Goal: Communication & Community: Share content

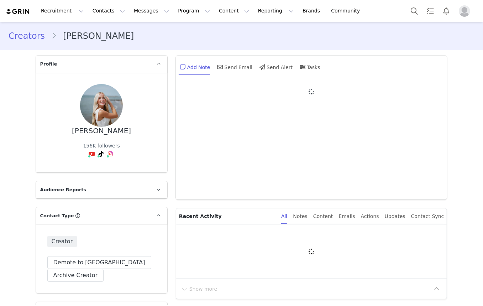
type input "+1 ([GEOGRAPHIC_DATA])"
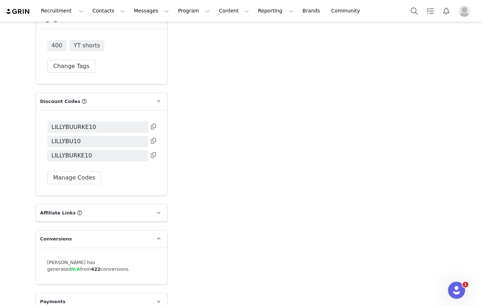
scroll to position [1530, 0]
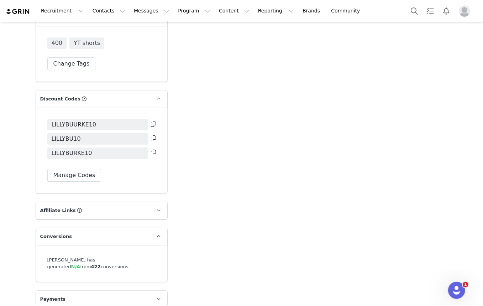
click at [127, 258] on div "Lilly Burke has generated N/A from 422 conversions." at bounding box center [101, 263] width 109 height 14
click at [151, 151] on icon at bounding box center [153, 152] width 5 height 6
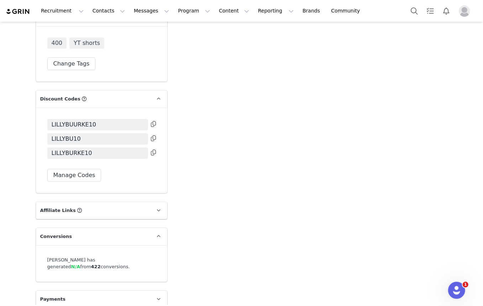
click at [151, 124] on icon at bounding box center [153, 124] width 5 height 6
click at [151, 137] on icon at bounding box center [153, 138] width 5 height 6
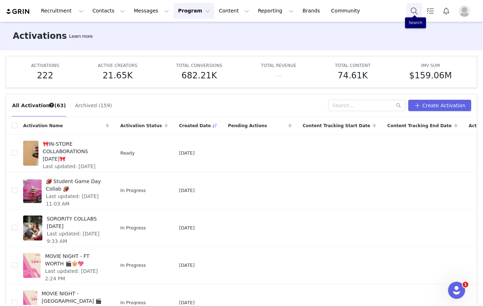
click at [412, 10] on button "Search" at bounding box center [414, 11] width 16 height 16
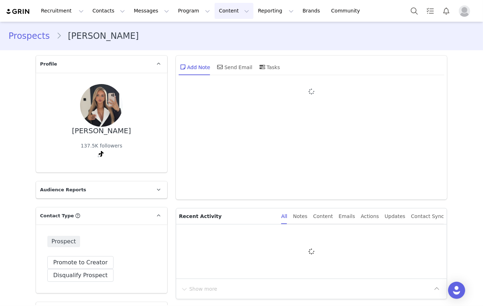
type input "+1 ([GEOGRAPHIC_DATA])"
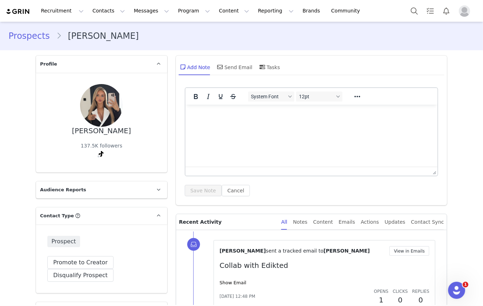
drag, startPoint x: 254, startPoint y: 206, endPoint x: 231, endPoint y: 2, distance: 205.6
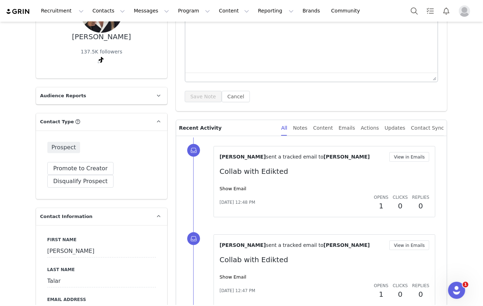
scroll to position [194, 0]
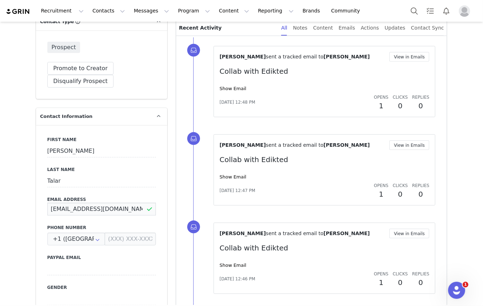
click at [121, 209] on input "Info@olivesnroses.com" at bounding box center [101, 209] width 109 height 13
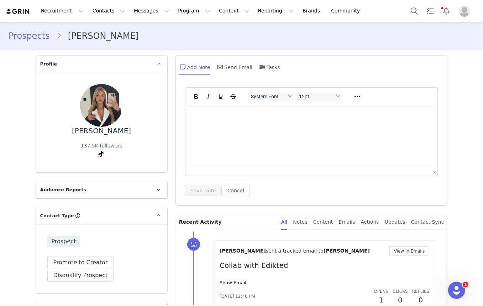
scroll to position [0, 0]
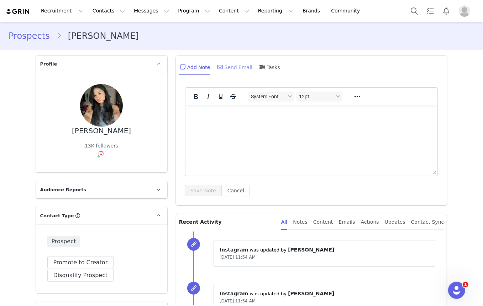
click at [224, 74] on div "Send Email" at bounding box center [234, 66] width 37 height 17
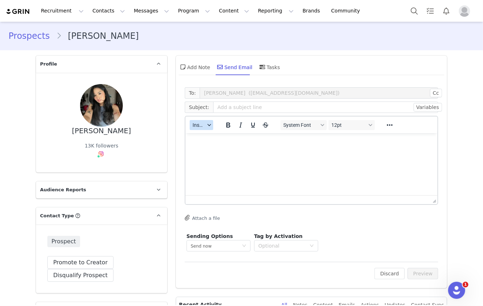
click at [193, 122] on span "Insert" at bounding box center [199, 125] width 12 height 6
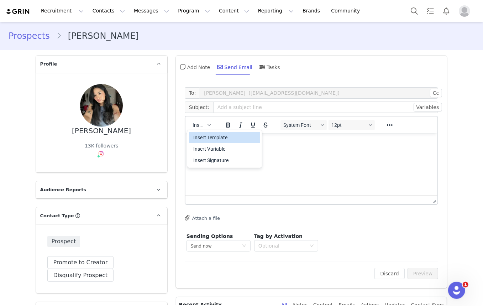
click at [211, 140] on div "Insert Template" at bounding box center [225, 137] width 64 height 9
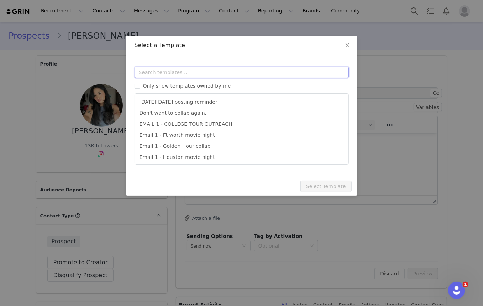
click at [225, 72] on input "text" at bounding box center [242, 72] width 214 height 11
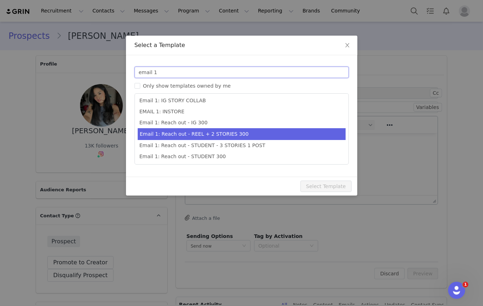
type input "email 1"
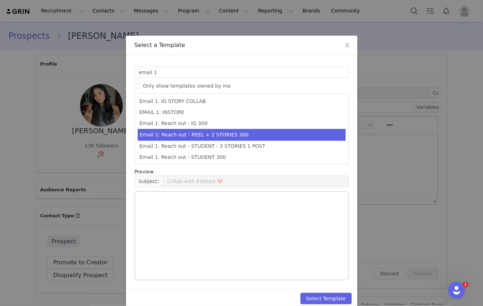
click at [263, 129] on li "Email 1: Reach out - REEL + 2 STORIES 300" at bounding box center [242, 135] width 208 height 12
type input "Collab with Edikted"
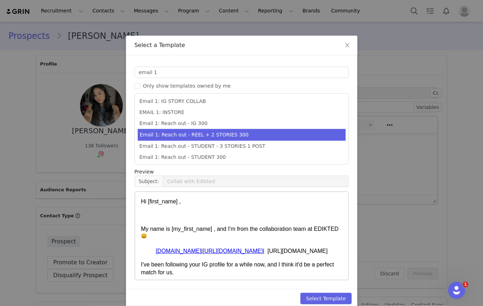
scroll to position [156, 0]
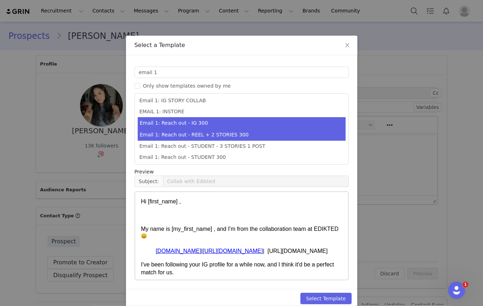
click at [257, 119] on li "Email 1: Reach out - IG 300" at bounding box center [242, 123] width 208 height 12
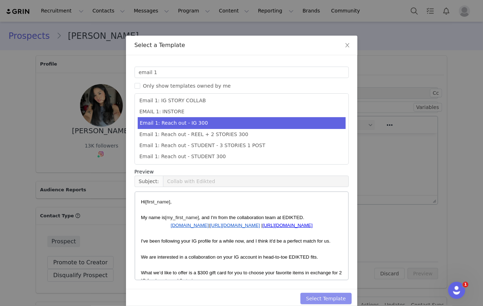
click at [322, 294] on button "Select Template" at bounding box center [325, 298] width 51 height 11
type input "Collab with Edikted"
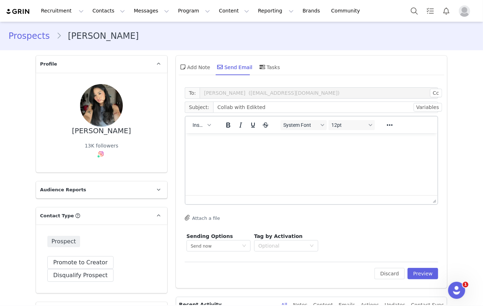
scroll to position [0, 0]
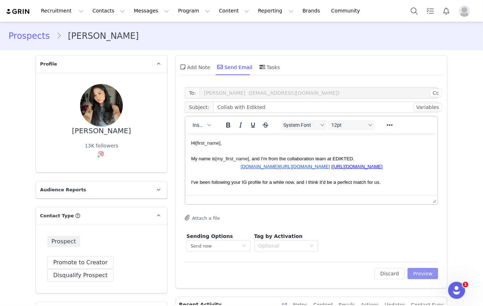
click at [430, 275] on button "Preview" at bounding box center [423, 273] width 31 height 11
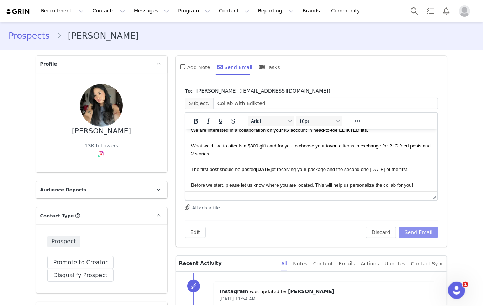
scroll to position [64, 0]
click at [255, 147] on span "What we’d like to offer is a $300 gift card for you to choose your favorite ite…" at bounding box center [311, 148] width 241 height 13
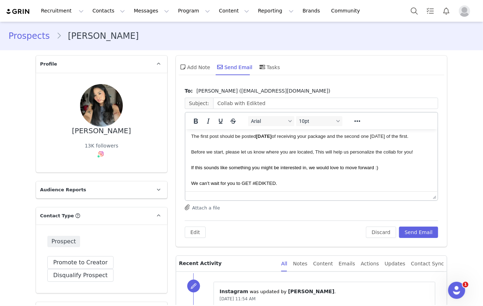
scroll to position [97, 0]
click at [315, 154] on span "Before we start, please let us know where you are located, This will help us pe…" at bounding box center [302, 151] width 222 height 5
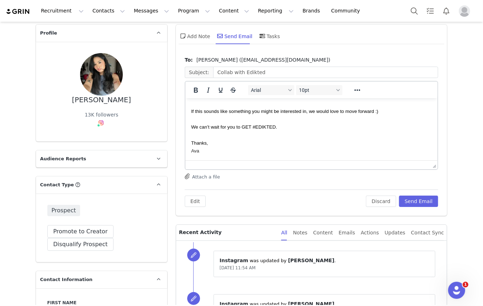
scroll to position [0, 0]
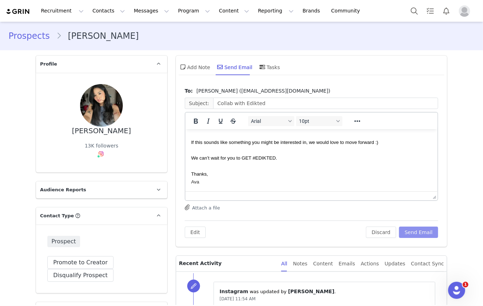
click at [418, 234] on button "Send Email" at bounding box center [419, 231] width 40 height 11
